Goal: Find specific page/section

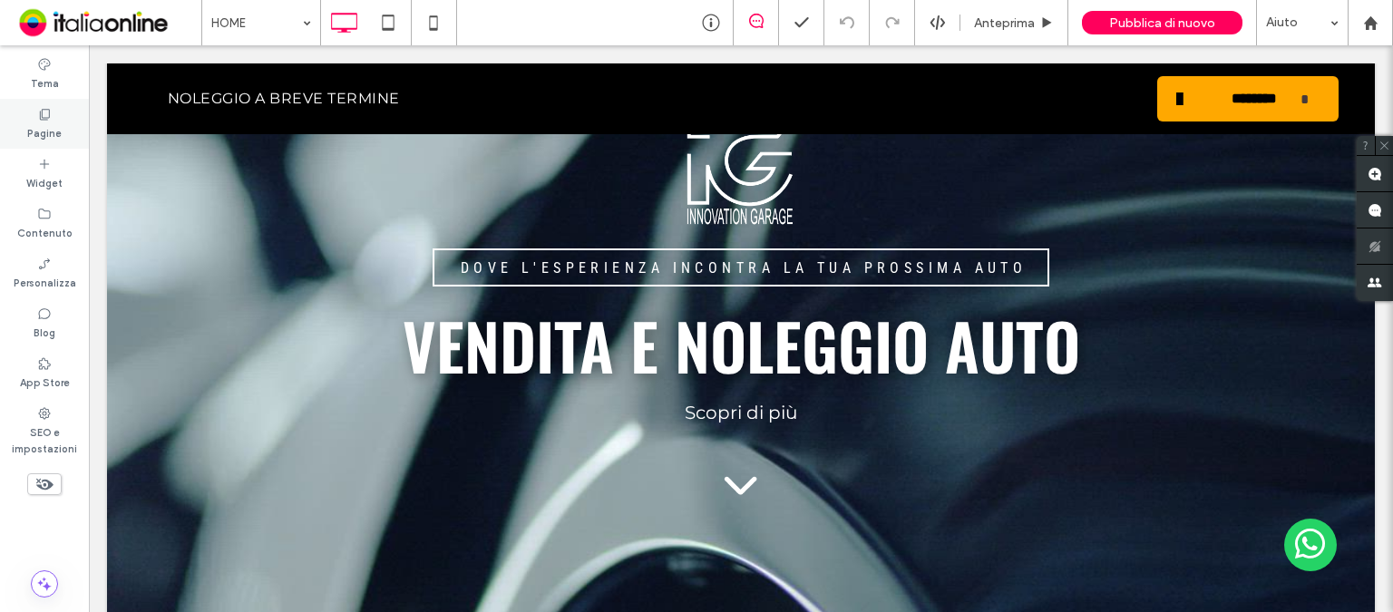
click at [62, 120] on div "Pagine" at bounding box center [44, 124] width 89 height 50
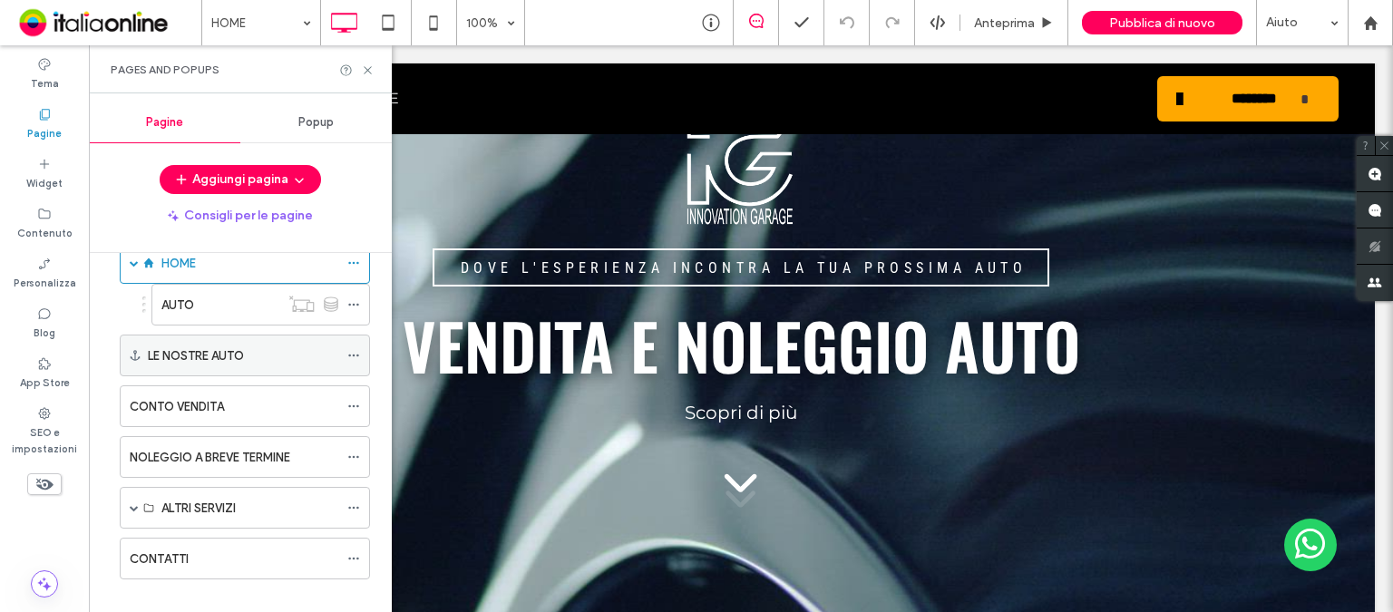
scroll to position [60, 0]
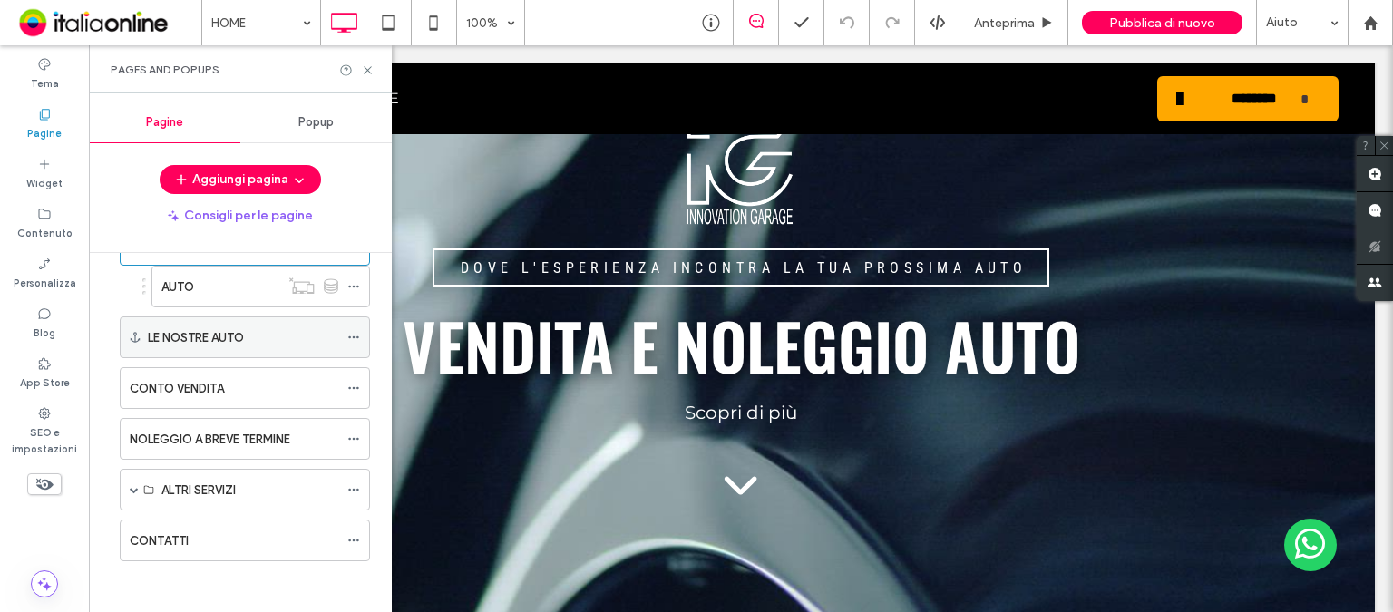
click at [286, 332] on div "LE NOSTRE AUTO" at bounding box center [243, 337] width 190 height 19
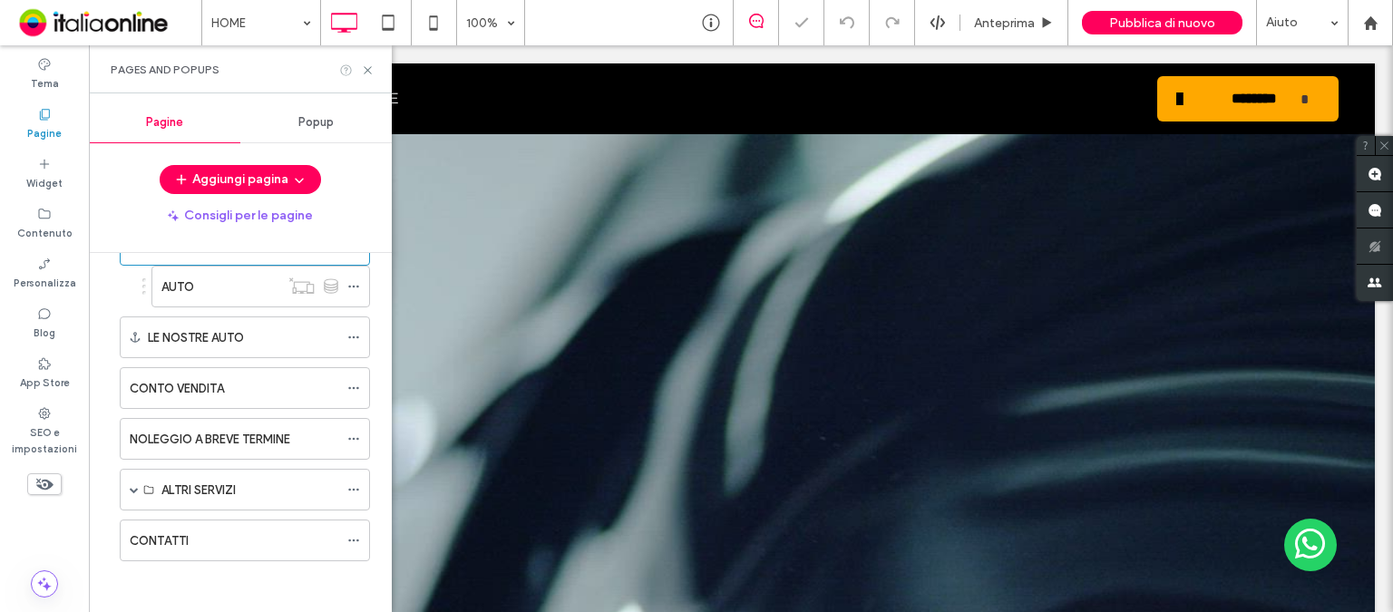
scroll to position [3374, 0]
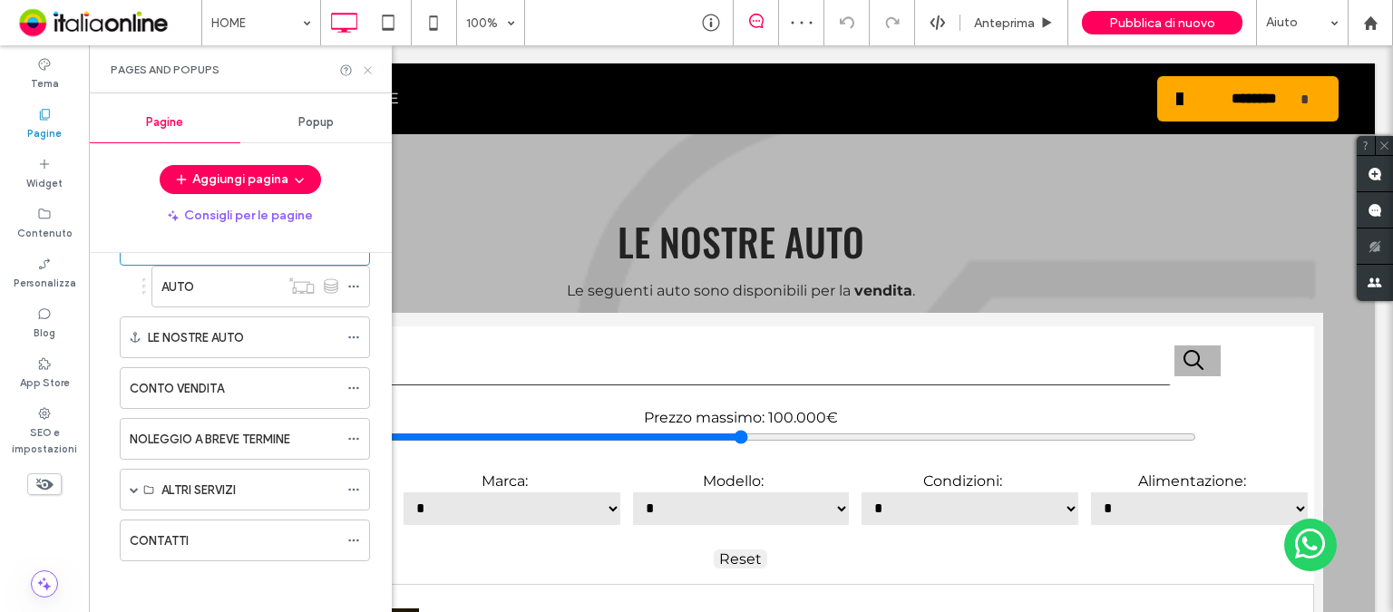
click at [366, 68] on use at bounding box center [367, 69] width 7 height 7
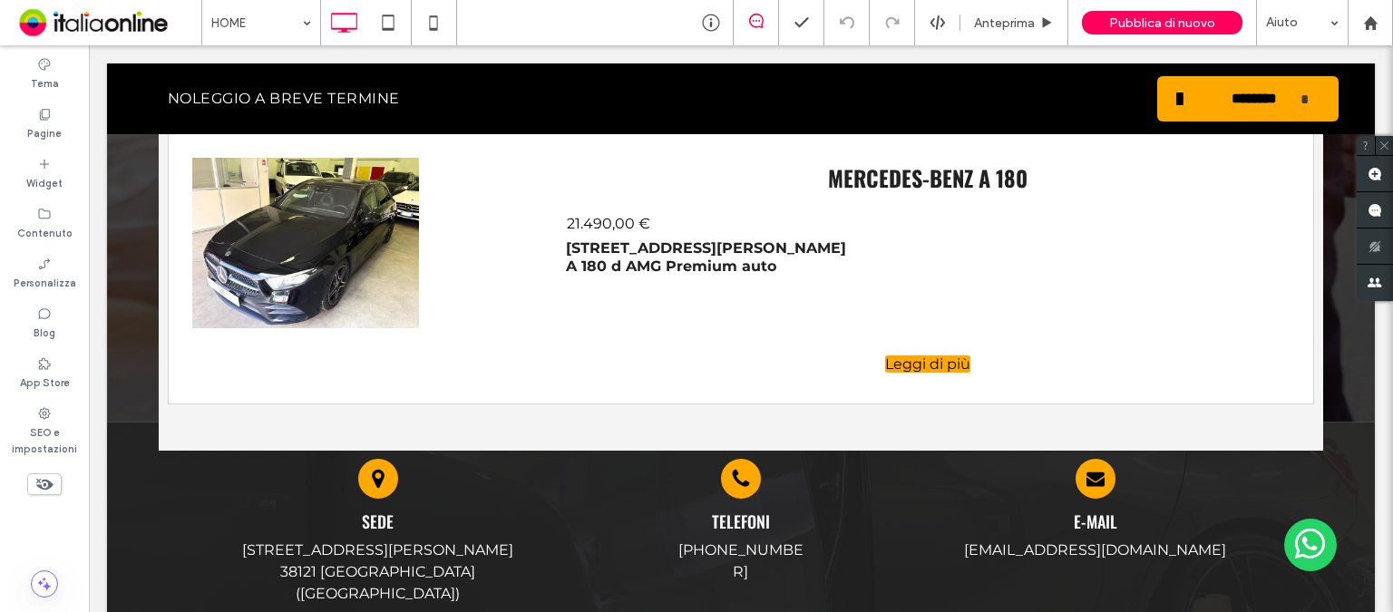
scroll to position [11715, 0]
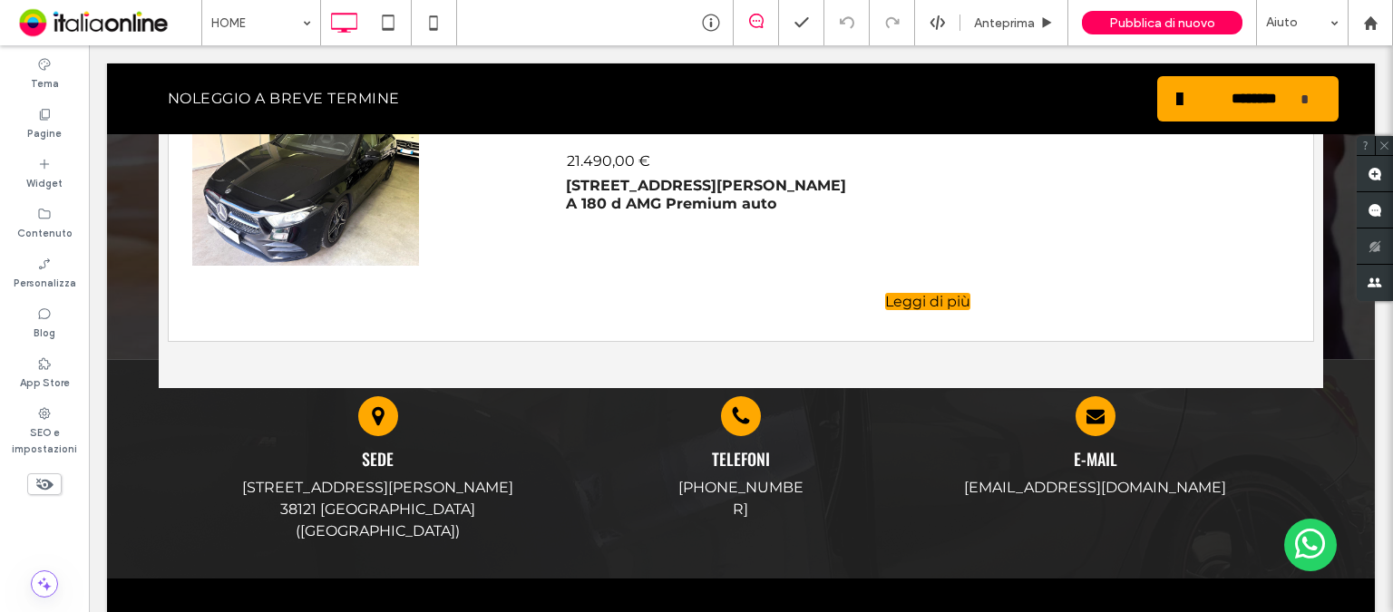
click at [577, 238] on p at bounding box center [927, 244] width 723 height 63
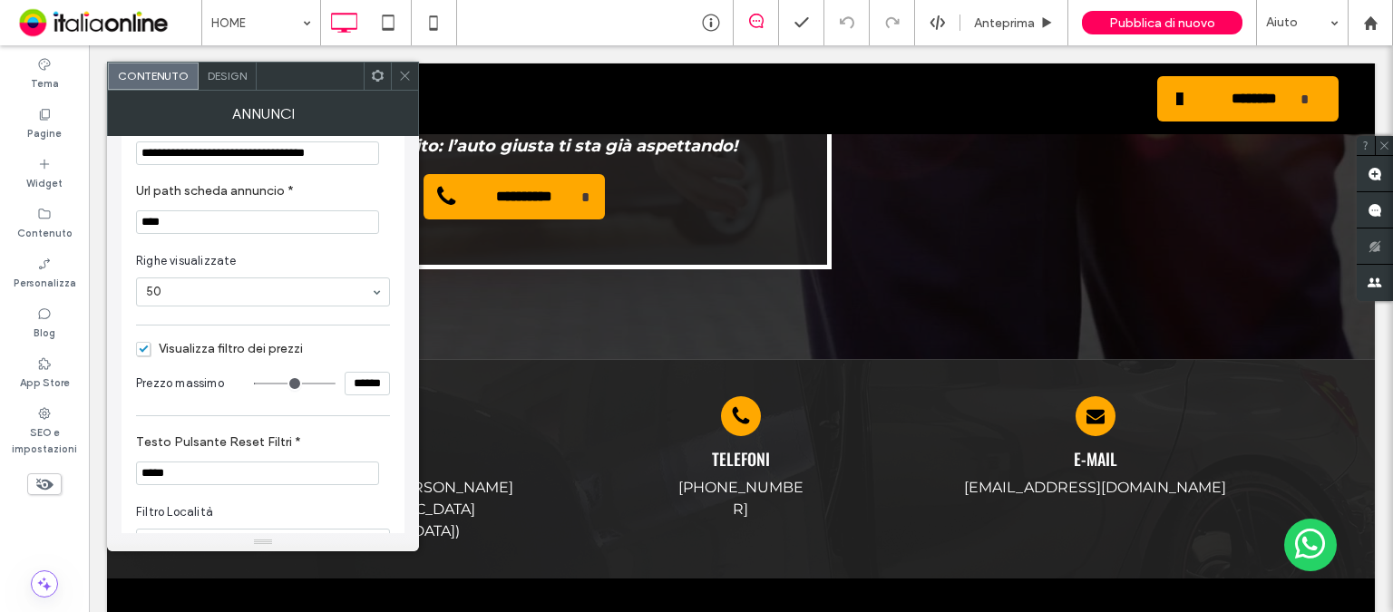
scroll to position [0, 0]
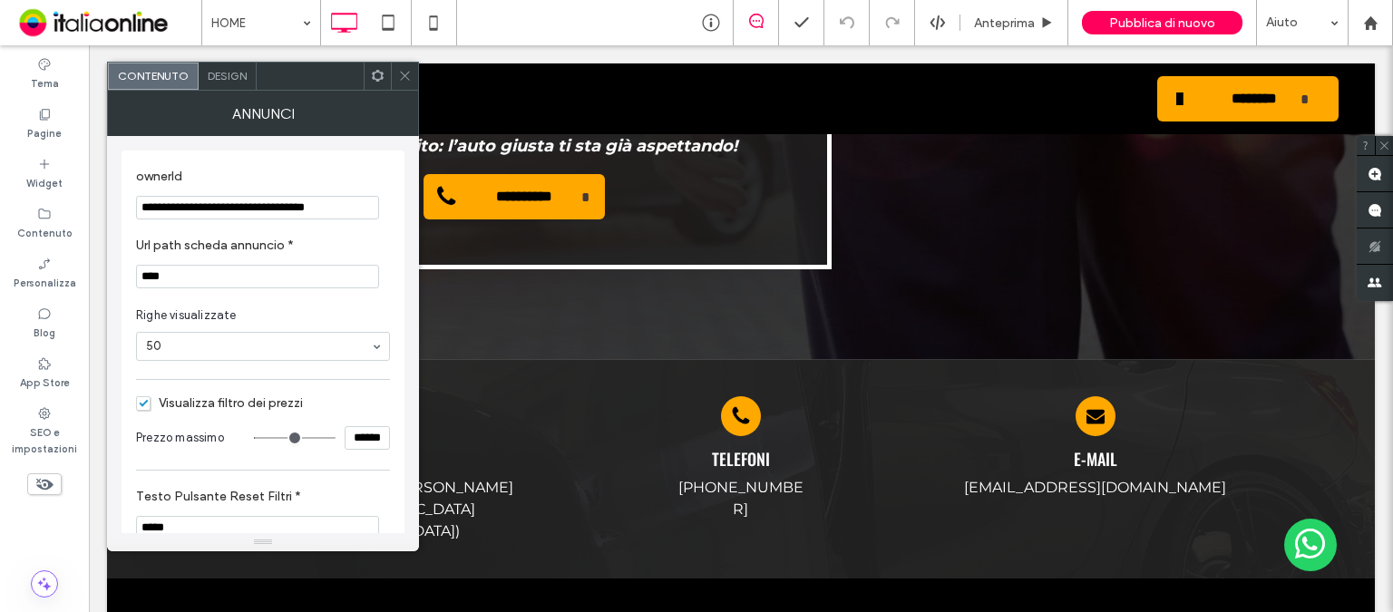
click at [333, 302] on section "Righe visualizzate 50" at bounding box center [263, 333] width 254 height 73
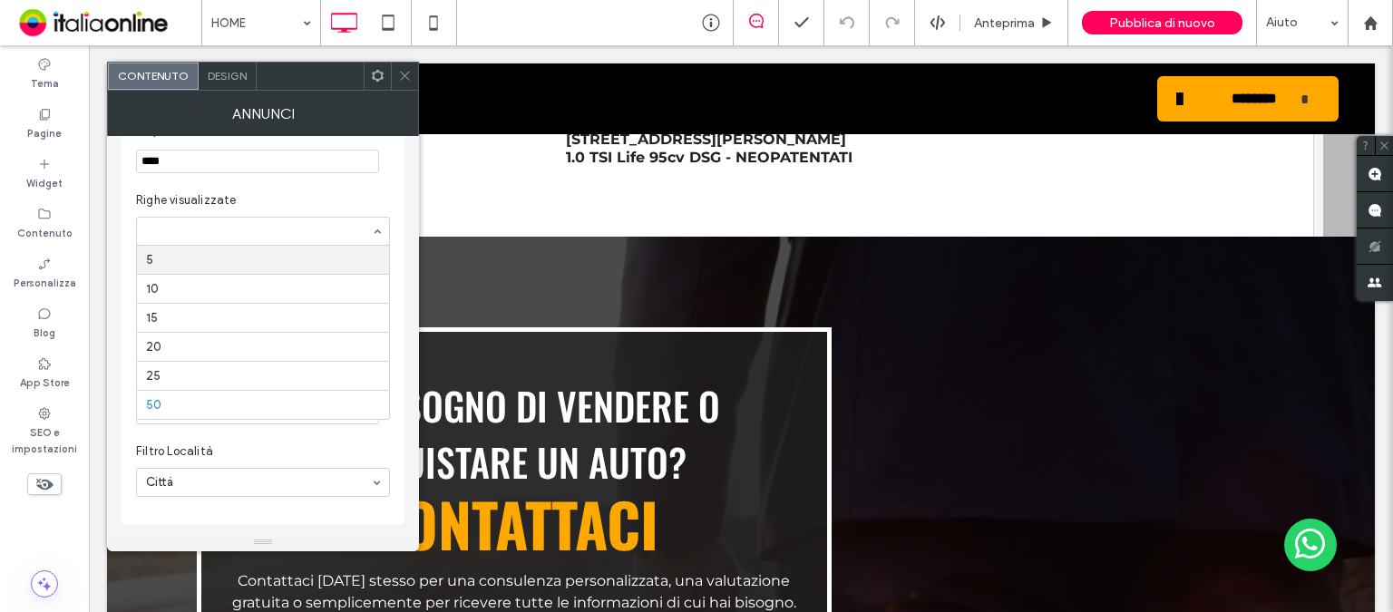
scroll to position [11171, 0]
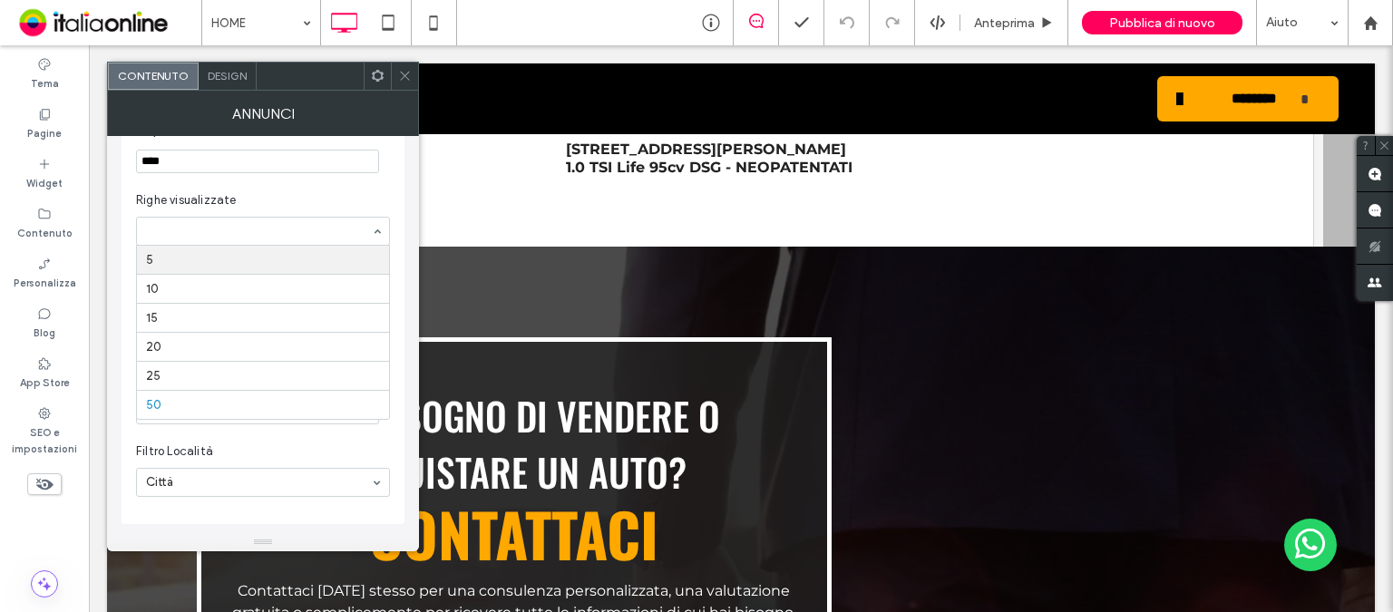
click at [406, 78] on use at bounding box center [404, 76] width 9 height 9
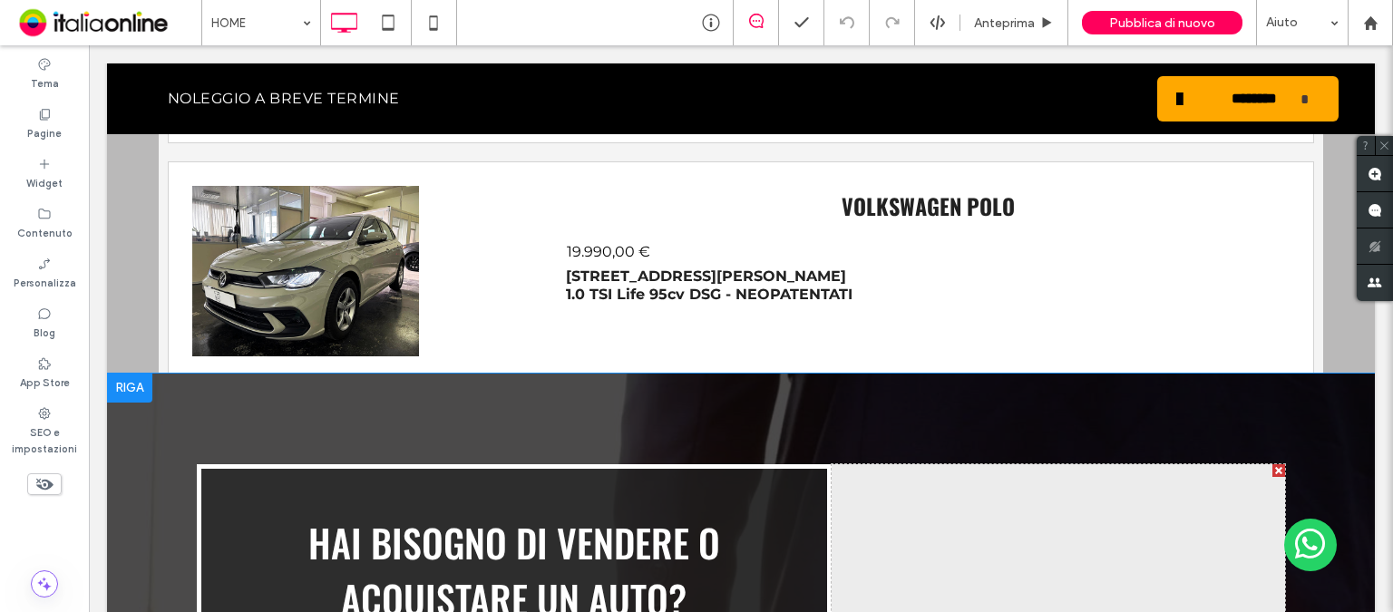
scroll to position [11134, 0]
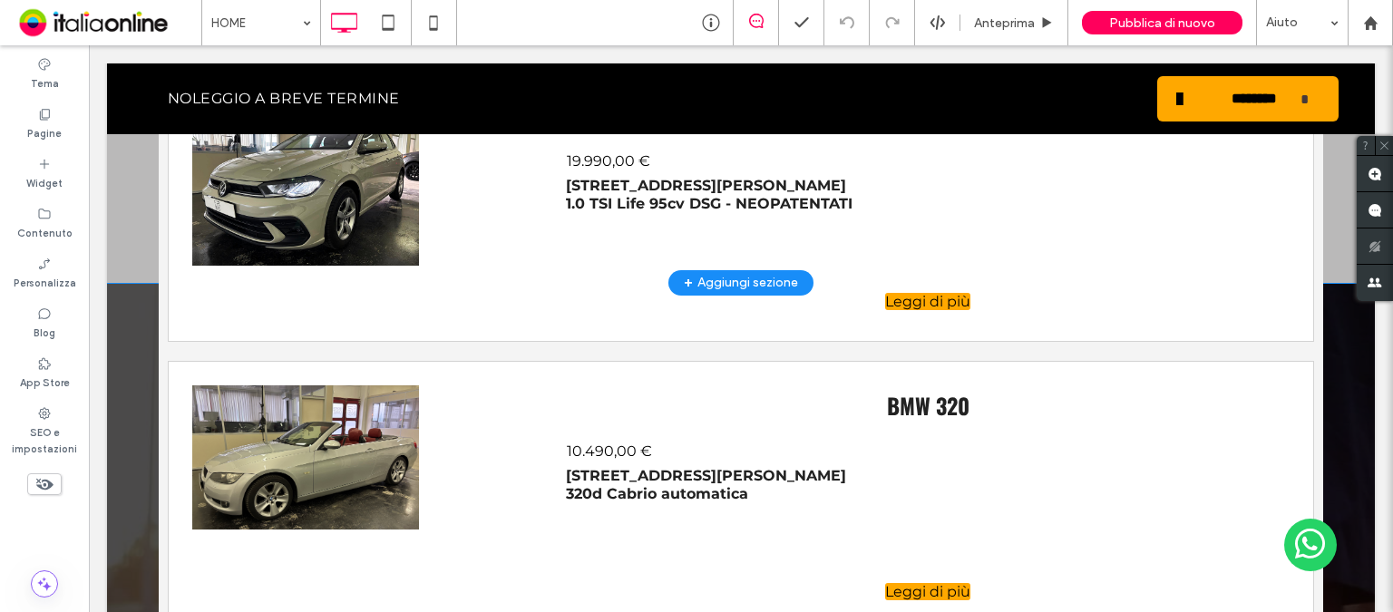
click at [1226, 241] on p at bounding box center [927, 244] width 723 height 63
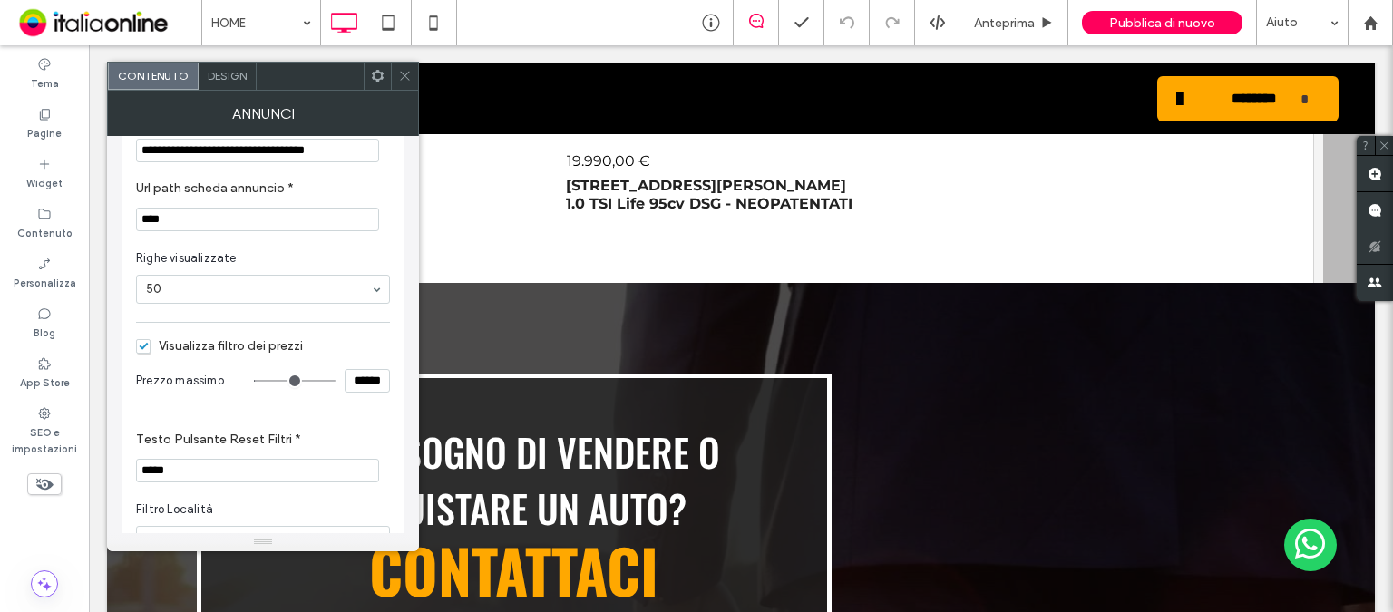
scroll to position [0, 0]
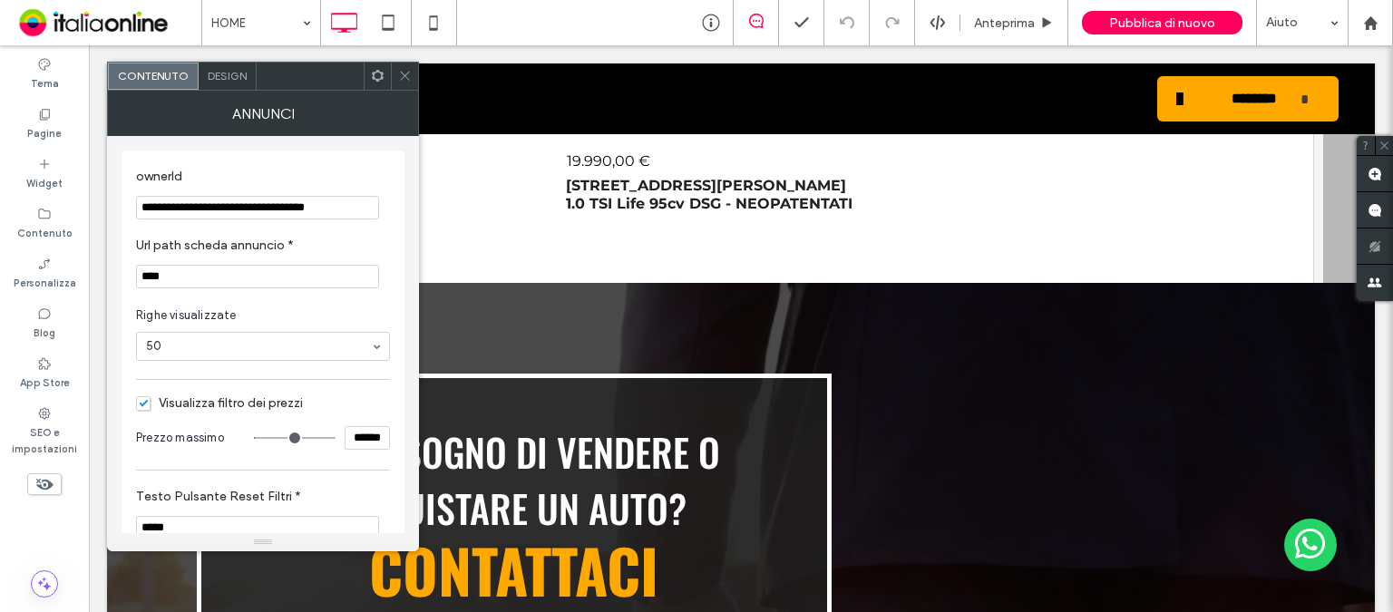
click at [209, 73] on span "Design" at bounding box center [227, 76] width 39 height 14
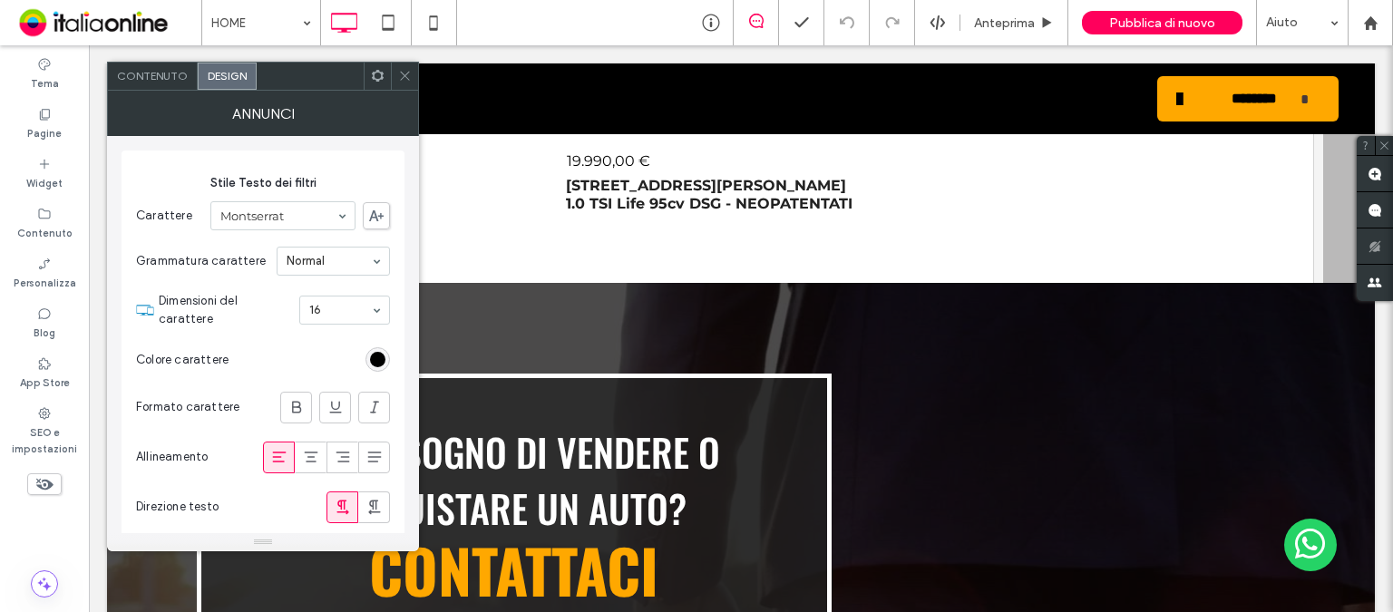
click at [223, 72] on span "Design" at bounding box center [227, 76] width 39 height 14
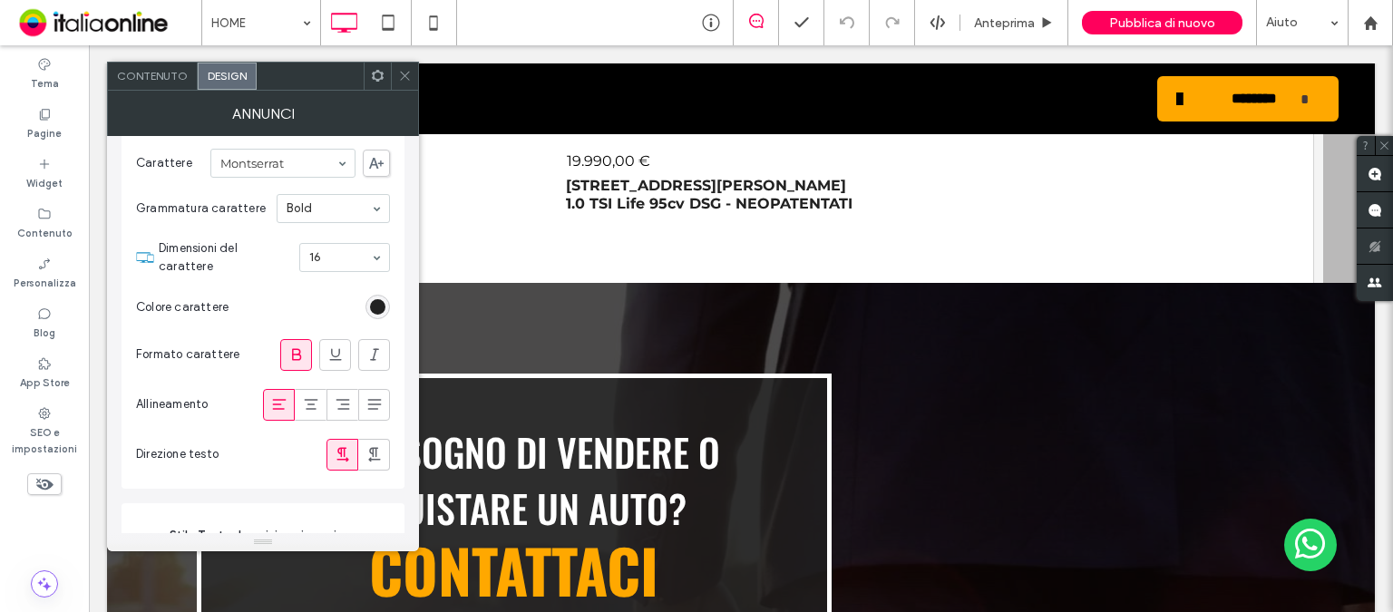
scroll to position [997, 0]
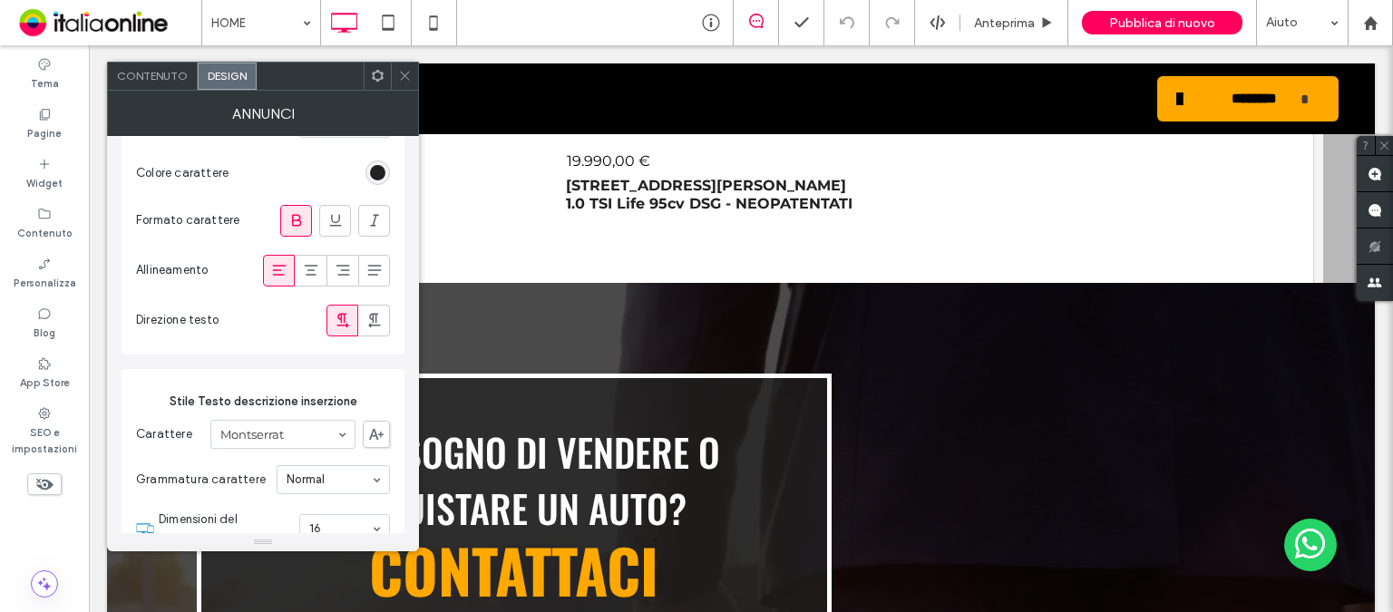
click at [159, 76] on span "Contenuto" at bounding box center [152, 76] width 71 height 14
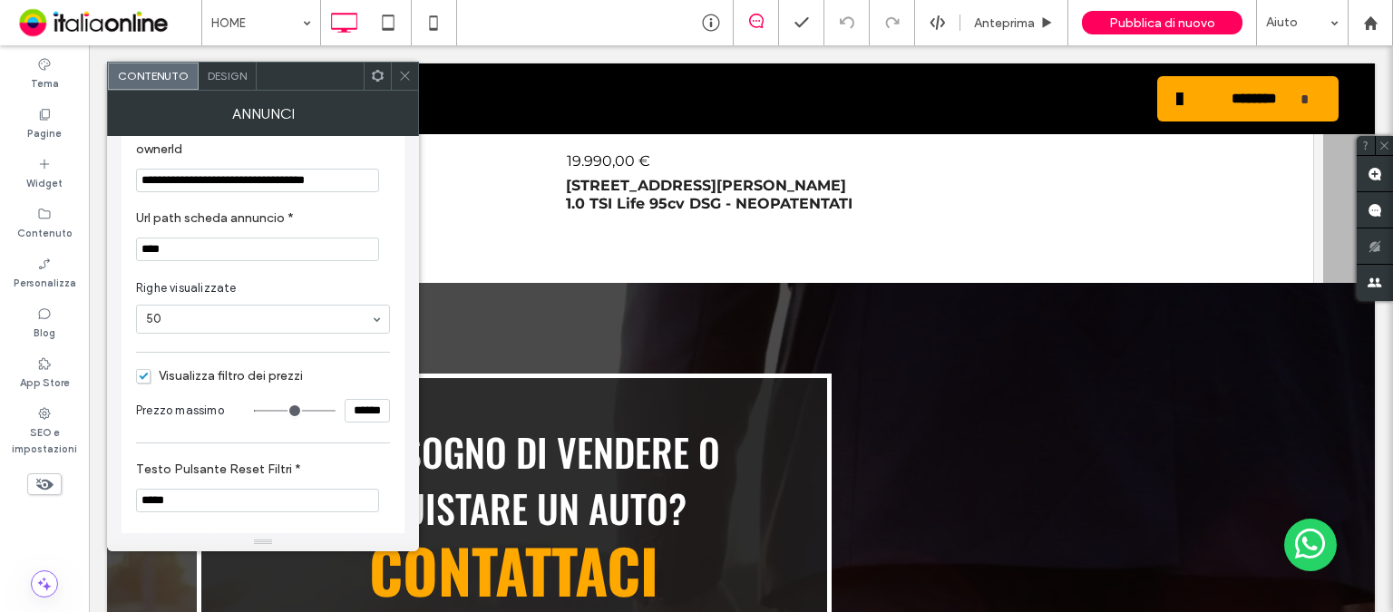
scroll to position [0, 0]
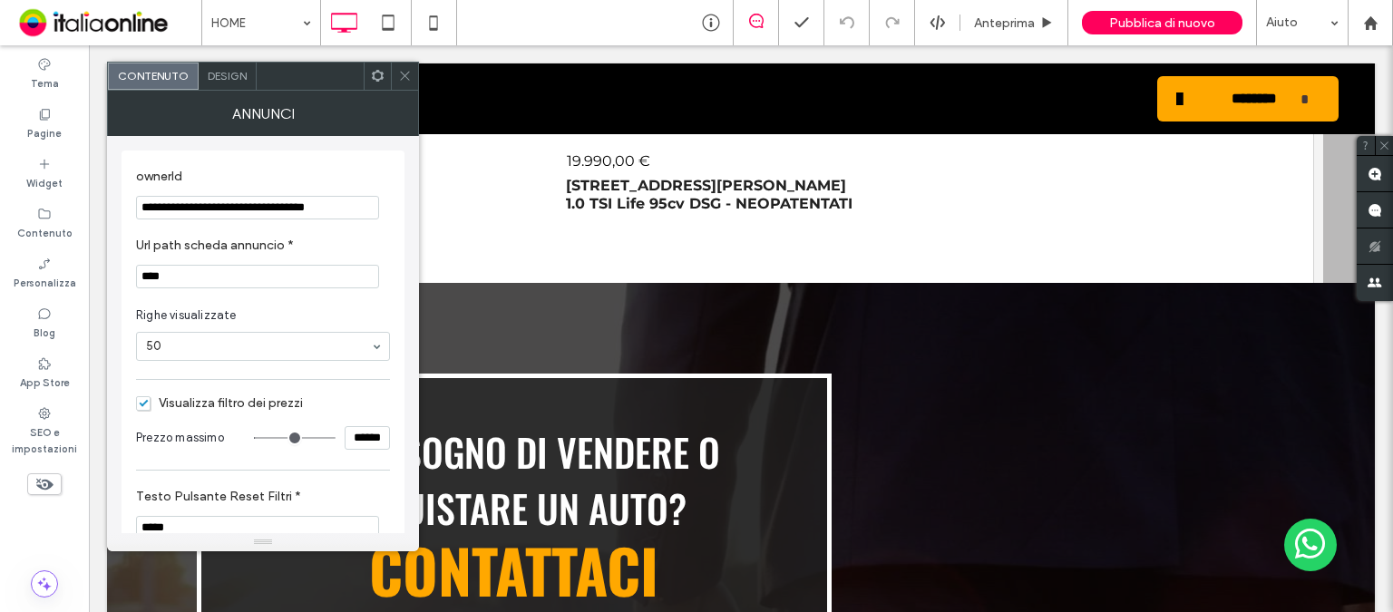
click at [380, 75] on icon at bounding box center [378, 76] width 14 height 14
click at [333, 487] on section "Testo Pulsante Reset Filtri * *****" at bounding box center [263, 514] width 254 height 69
click at [402, 79] on icon at bounding box center [405, 76] width 14 height 14
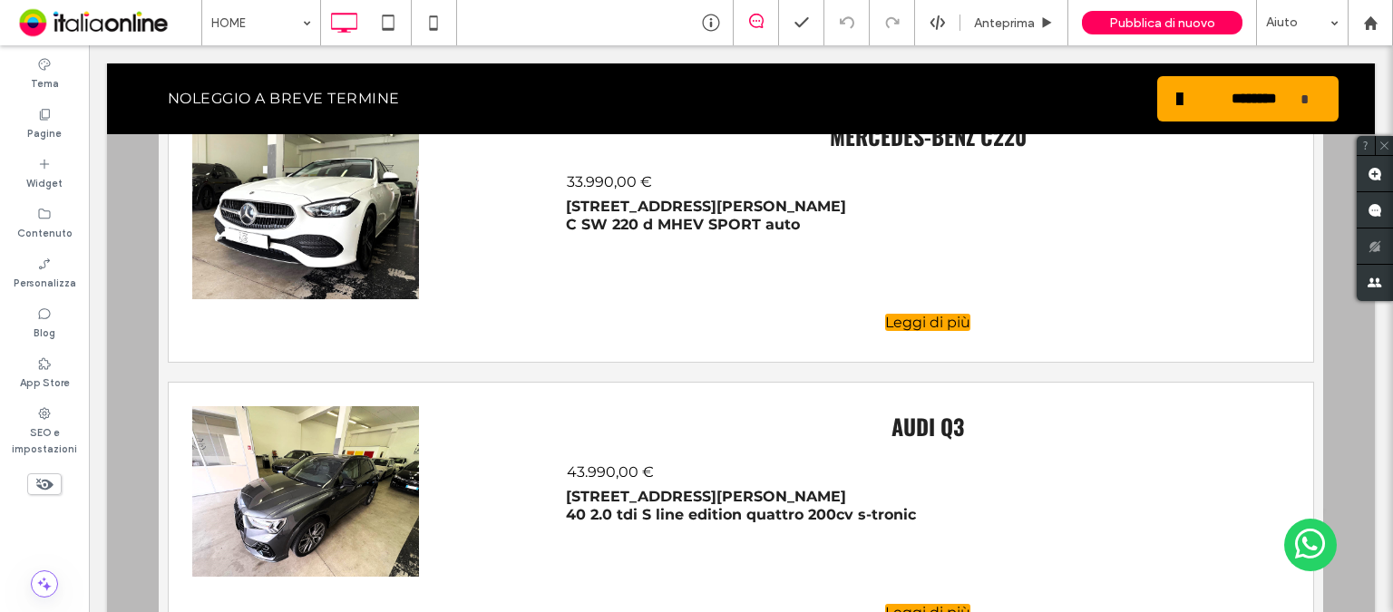
scroll to position [6873, 0]
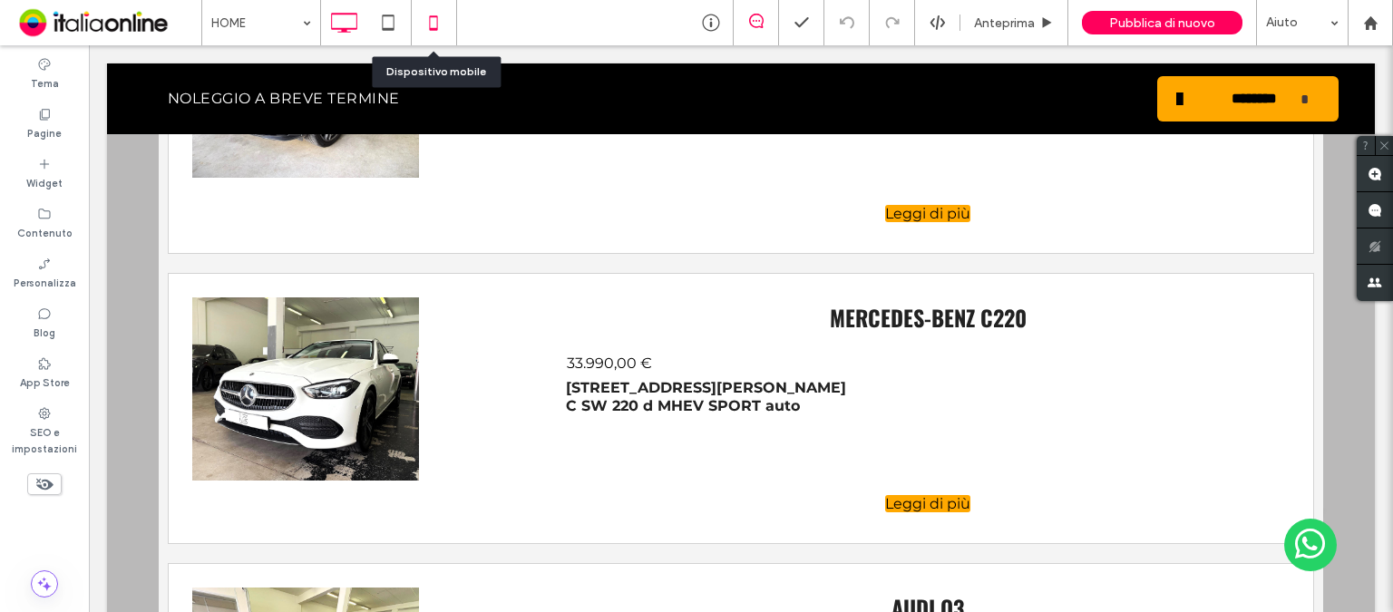
drag, startPoint x: 437, startPoint y: 17, endPoint x: 442, endPoint y: 33, distance: 16.1
click at [437, 17] on icon at bounding box center [433, 23] width 36 height 36
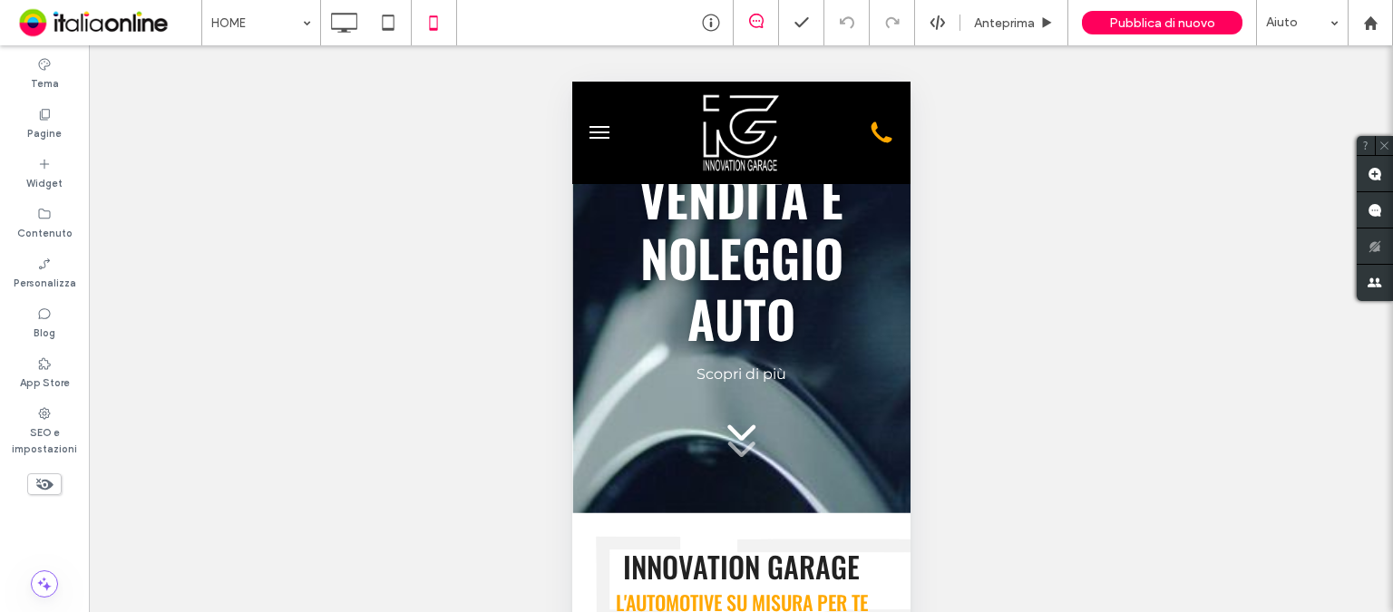
scroll to position [45, 0]
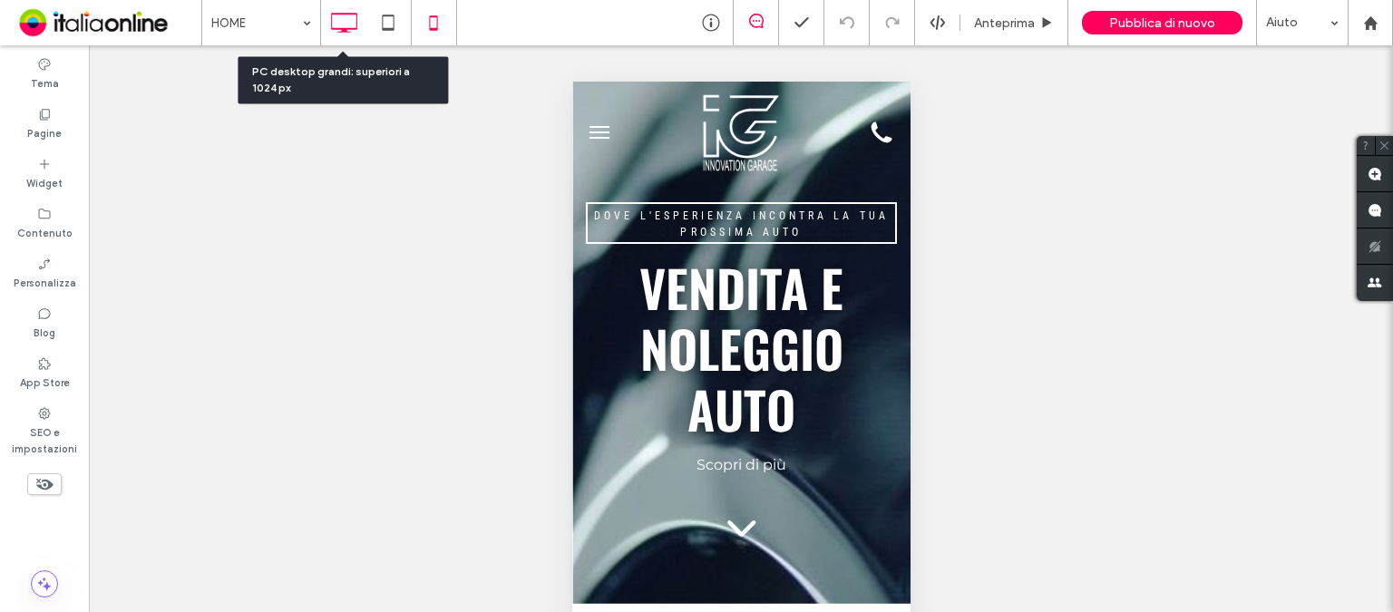
click at [352, 28] on use at bounding box center [344, 23] width 26 height 20
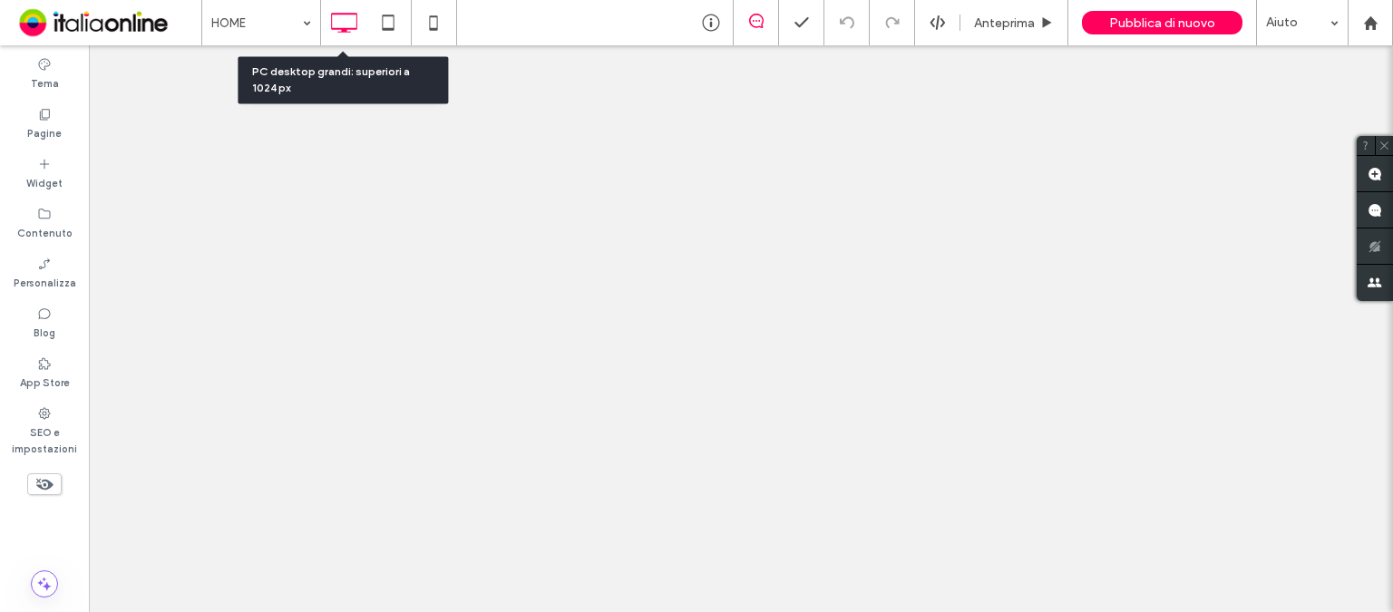
scroll to position [0, 0]
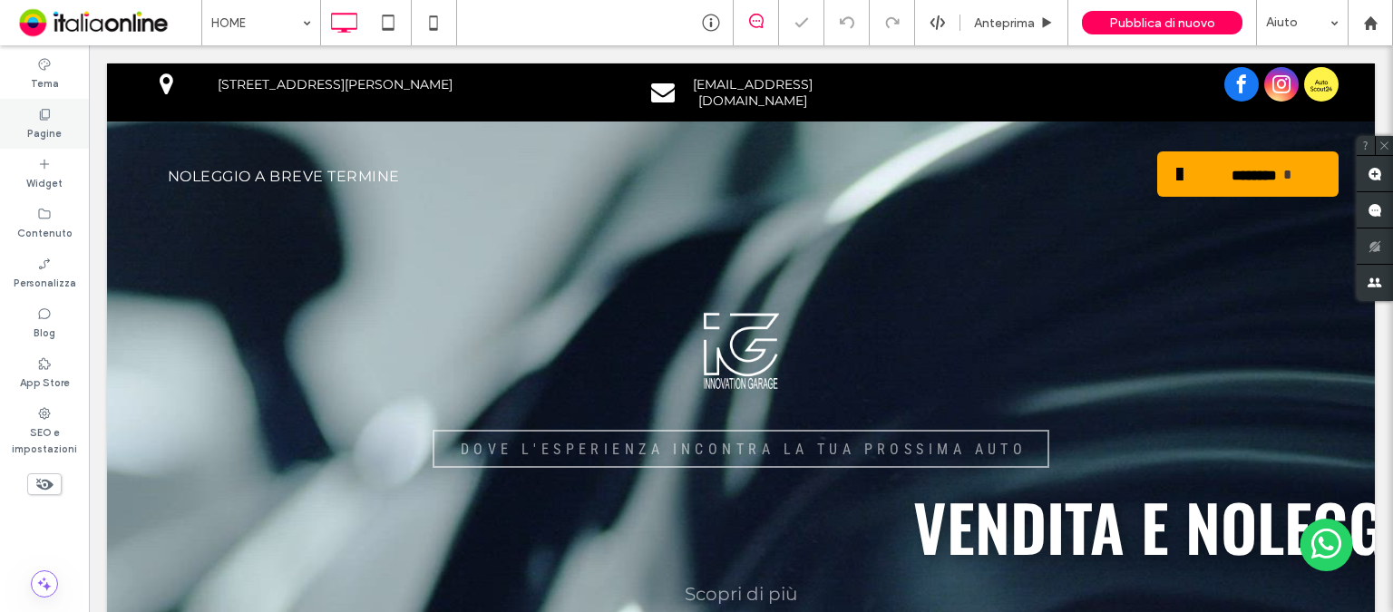
click at [30, 111] on div "Pagine" at bounding box center [44, 124] width 89 height 50
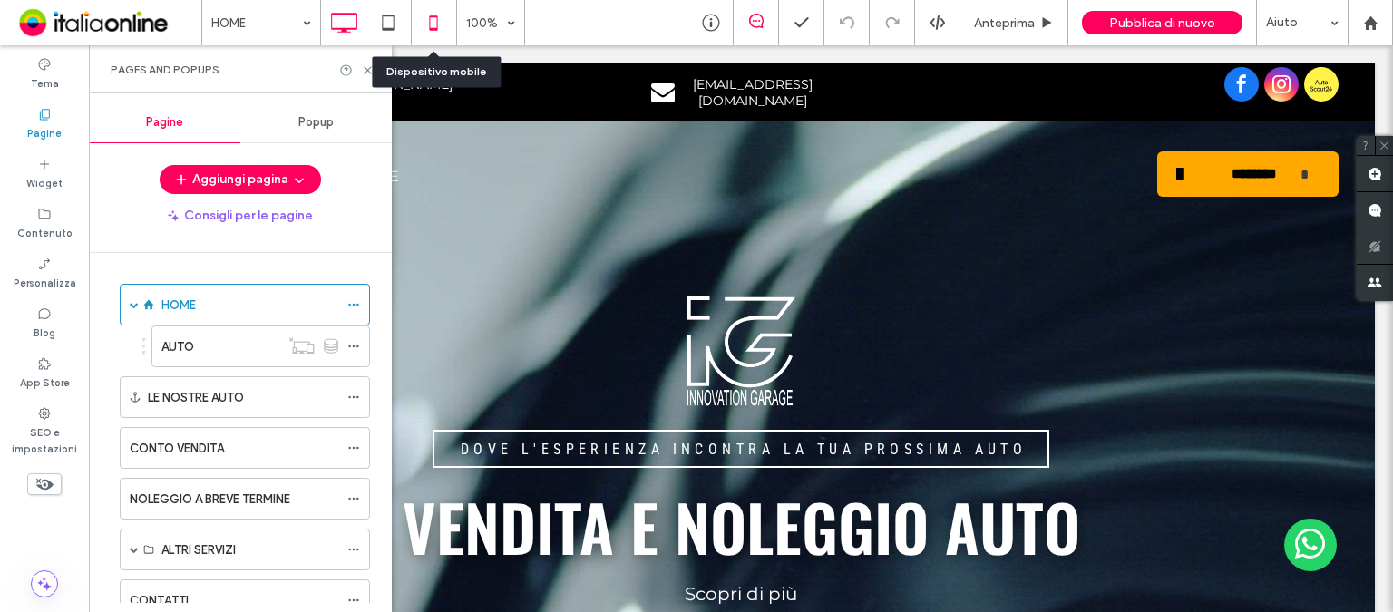
click at [438, 21] on icon at bounding box center [433, 23] width 36 height 36
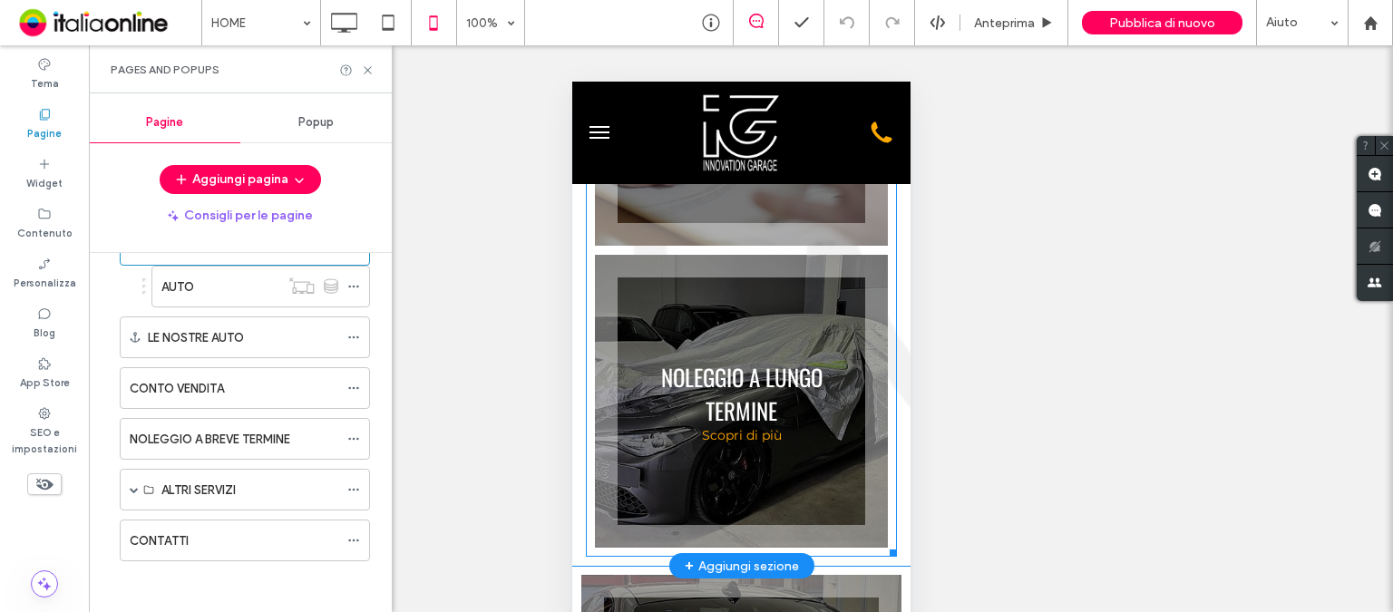
scroll to position [1541, 0]
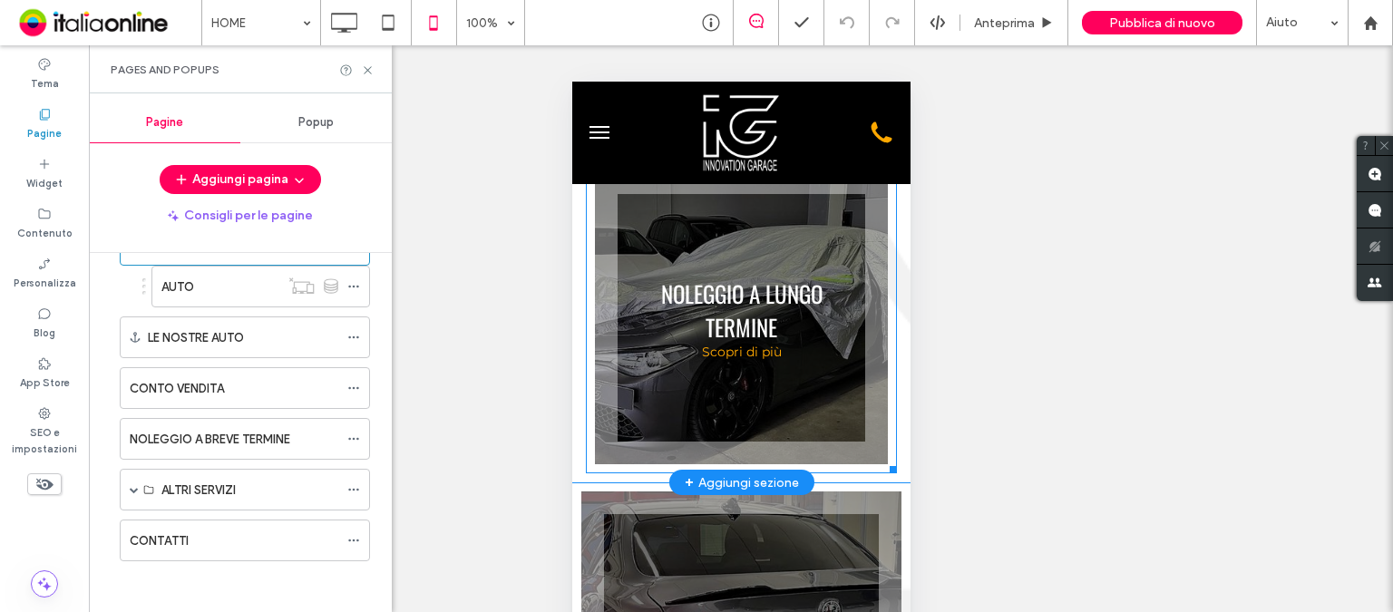
click at [821, 311] on link at bounding box center [740, 318] width 310 height 310
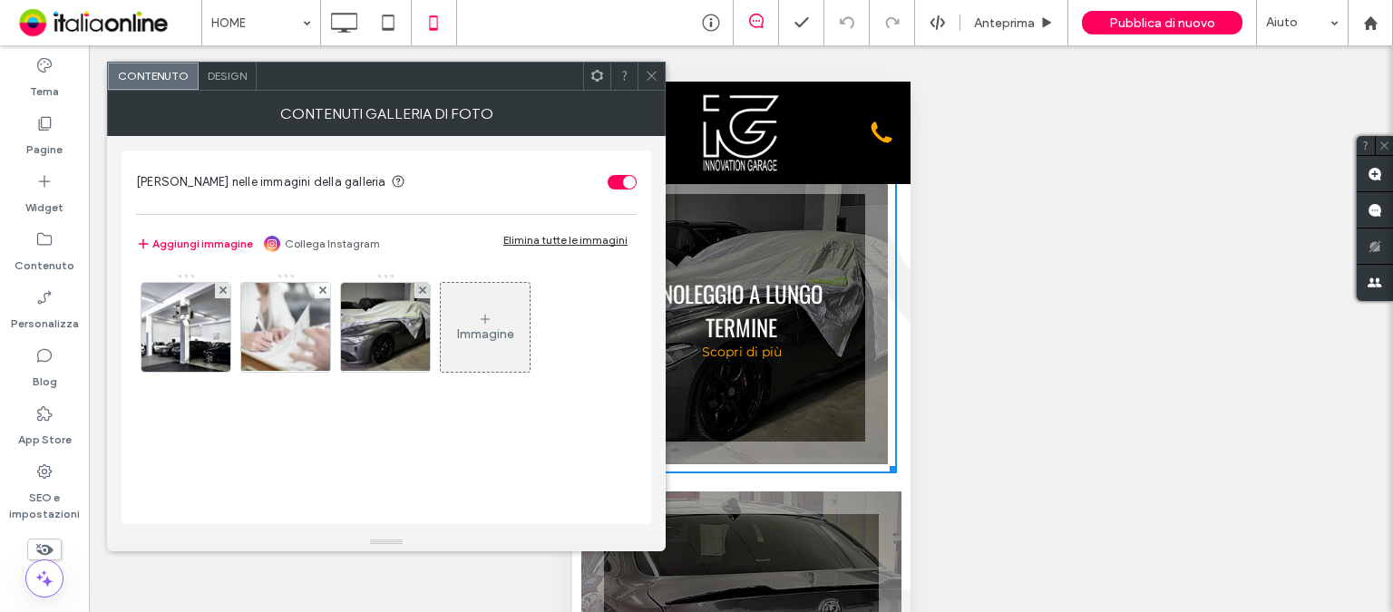
click at [218, 63] on div "Design" at bounding box center [228, 76] width 58 height 27
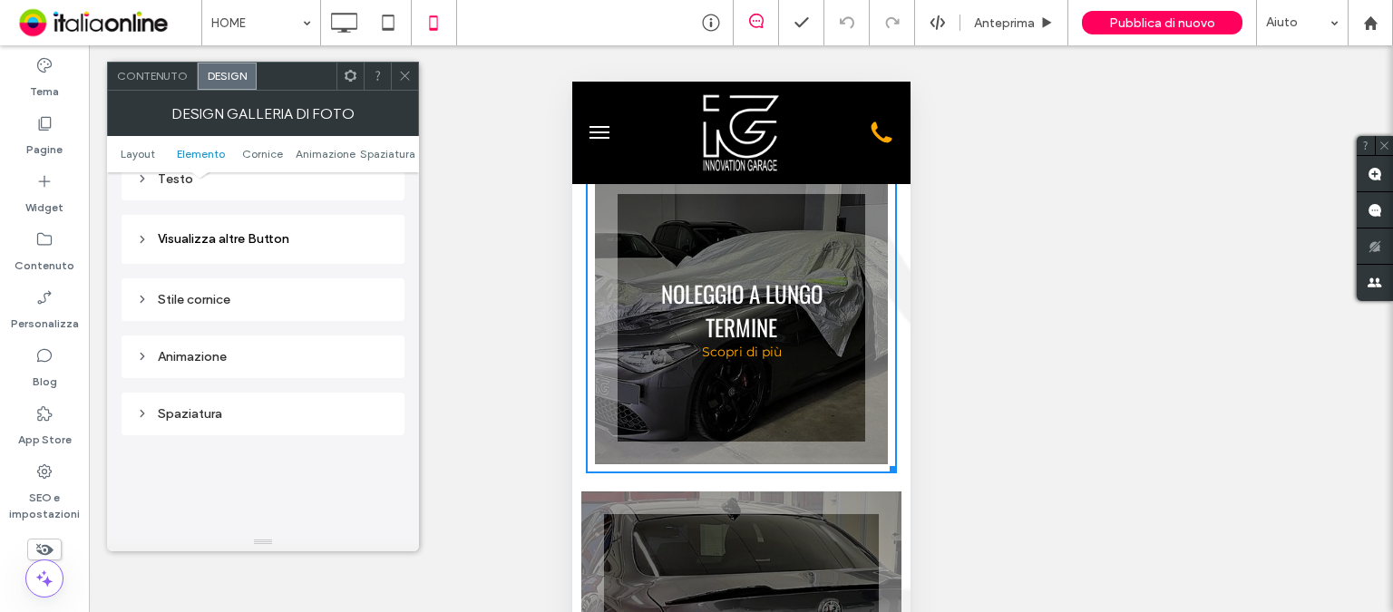
scroll to position [725, 0]
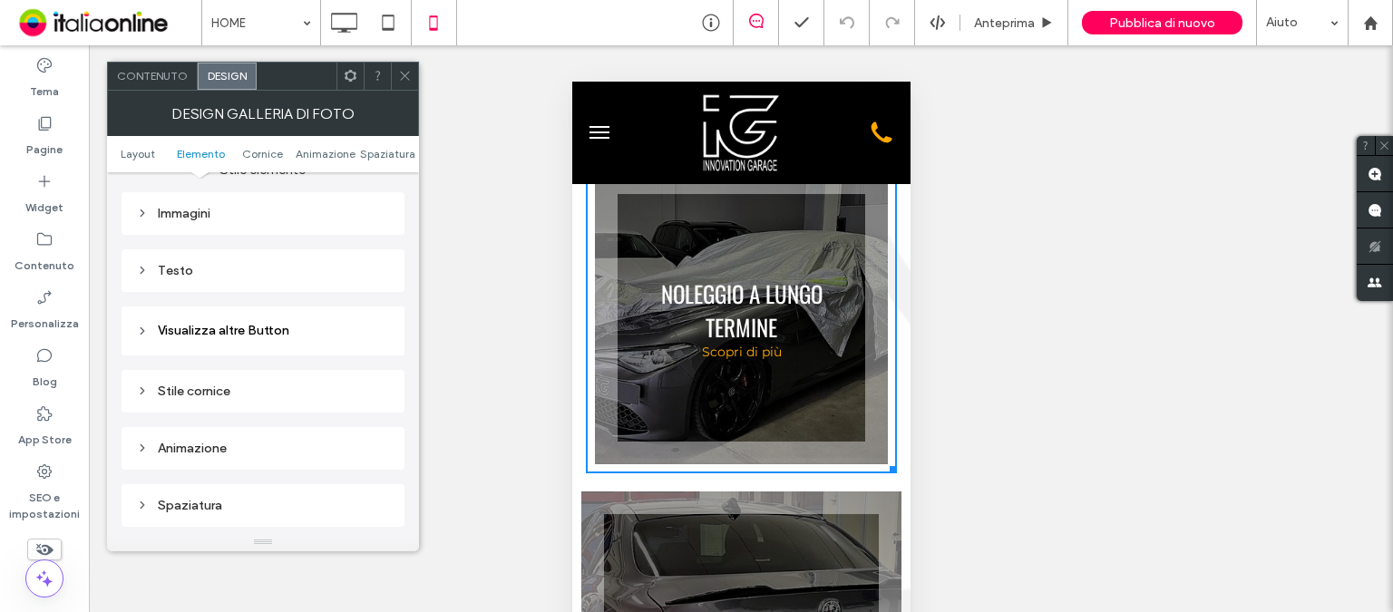
click at [217, 215] on div "Immagini" at bounding box center [263, 213] width 254 height 15
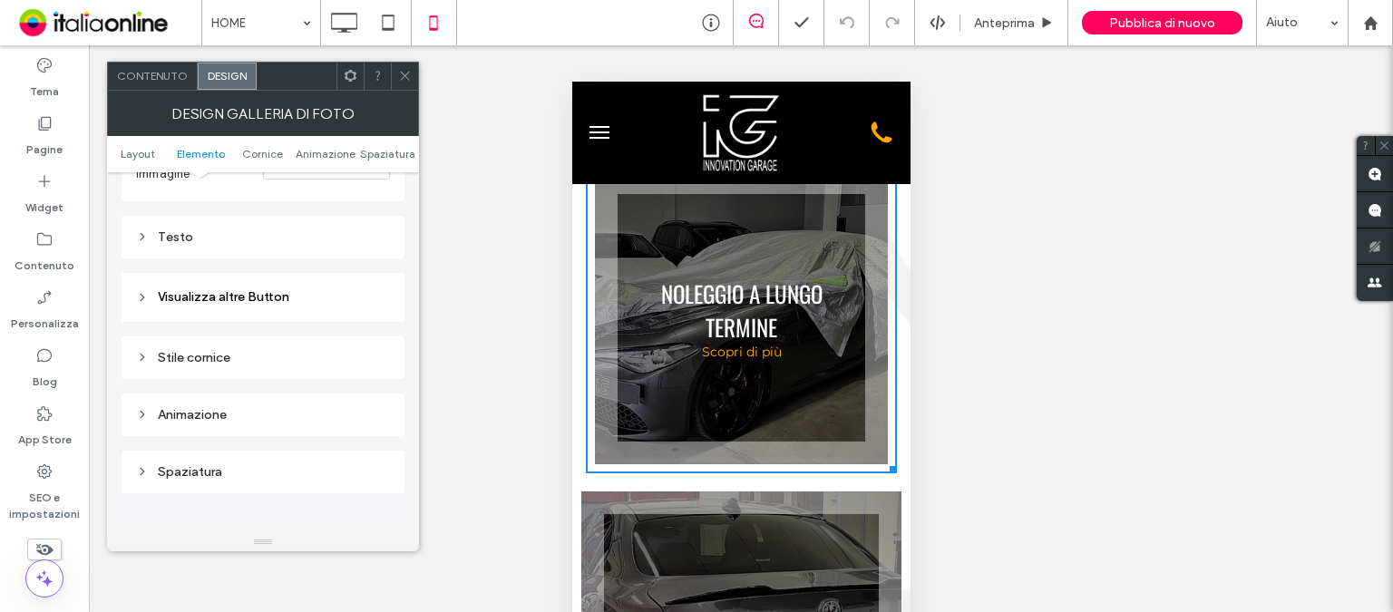
scroll to position [1269, 0]
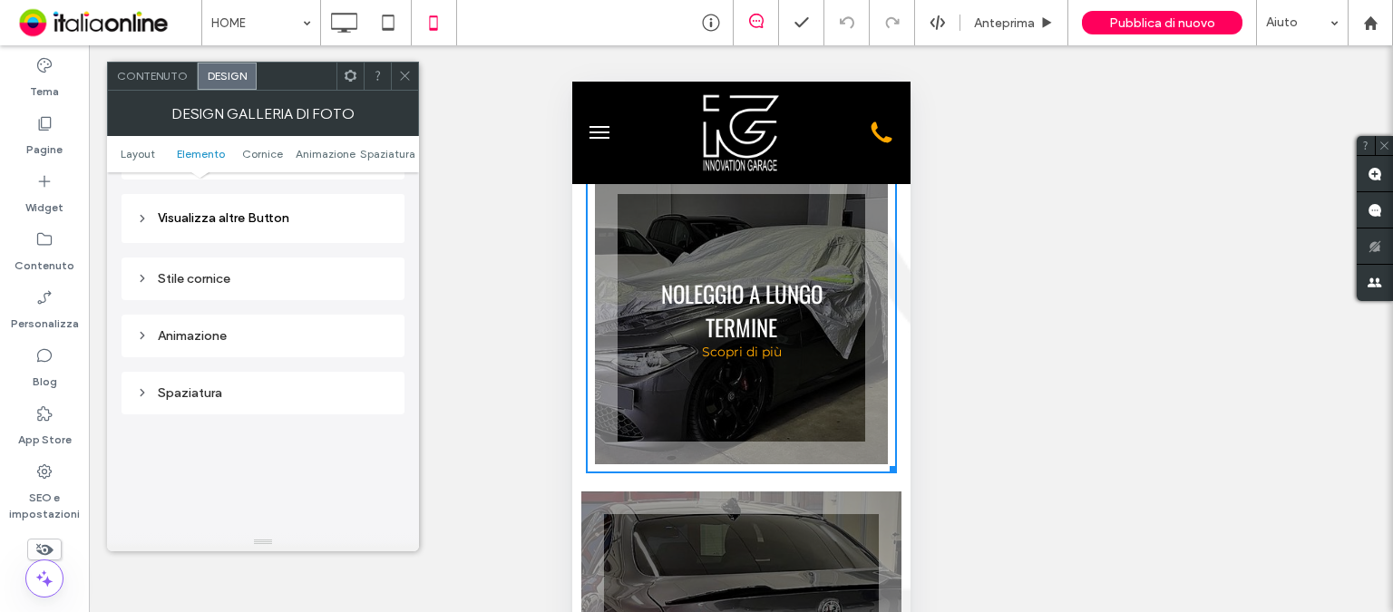
click at [772, 353] on link at bounding box center [740, 318] width 310 height 310
click at [166, 75] on span "Contenuto" at bounding box center [152, 76] width 71 height 14
